Goal: Find specific page/section: Find specific page/section

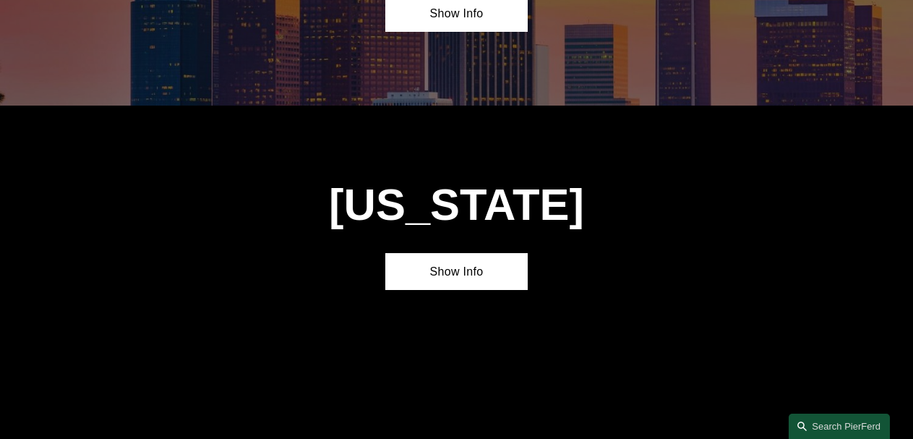
scroll to position [953, 0]
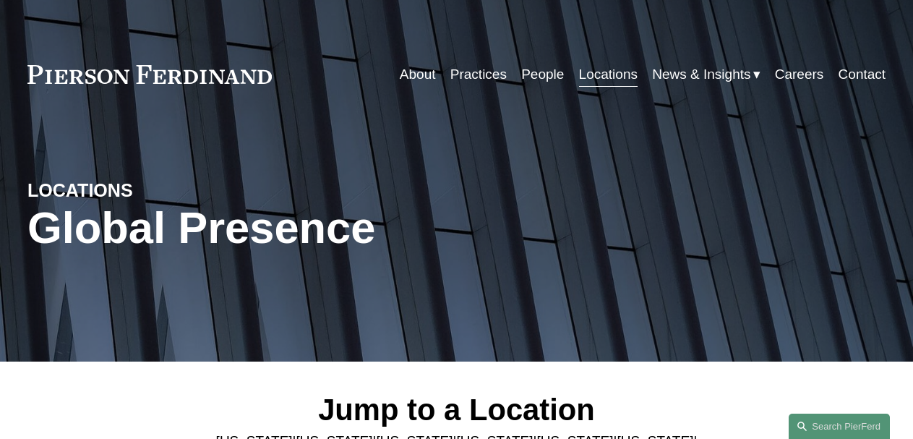
click at [599, 80] on link "Locations" at bounding box center [608, 74] width 59 height 27
